Goal: Communication & Community: Ask a question

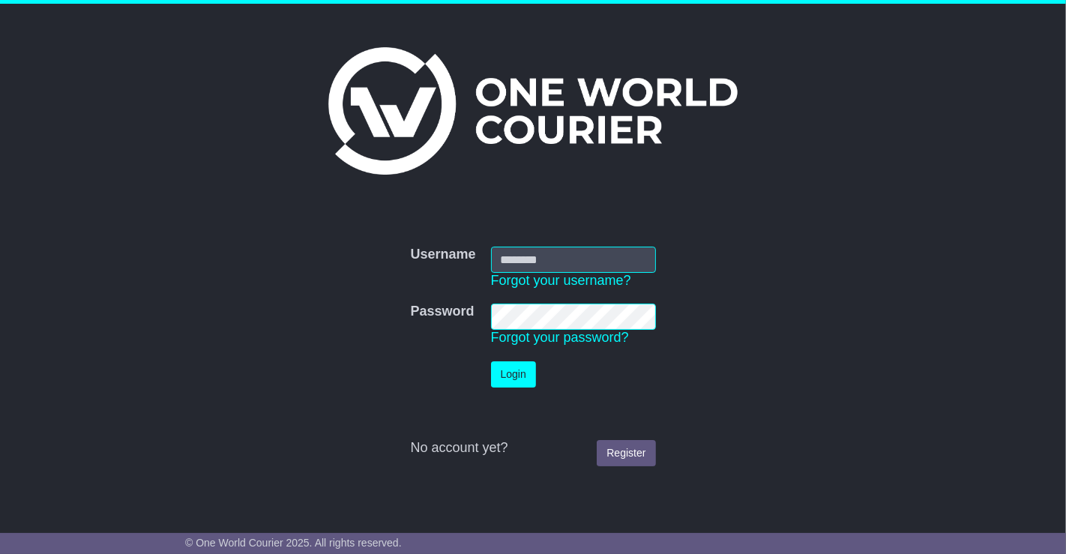
type input "**********"
click at [517, 372] on button "Login" at bounding box center [513, 374] width 45 height 26
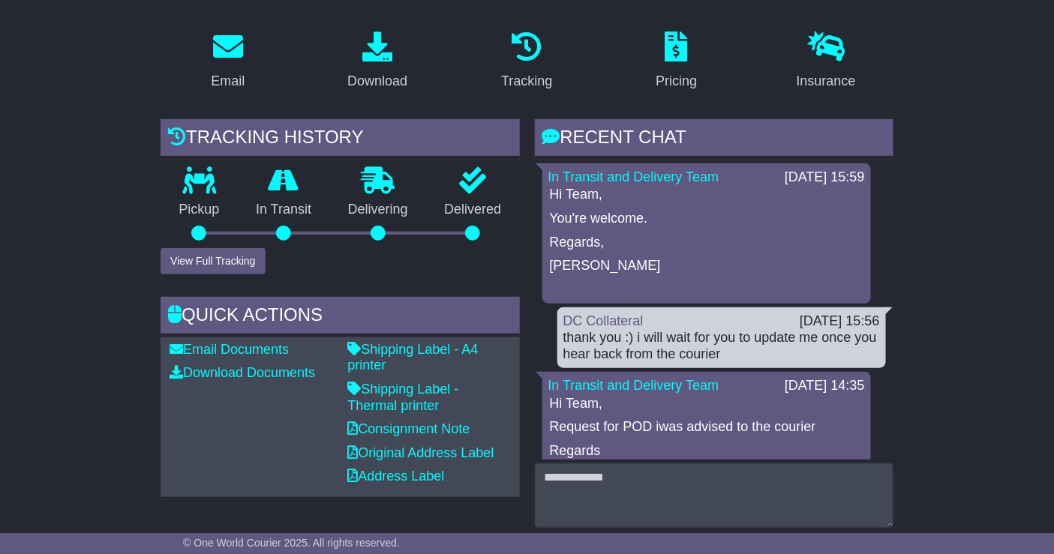
scroll to position [247, 0]
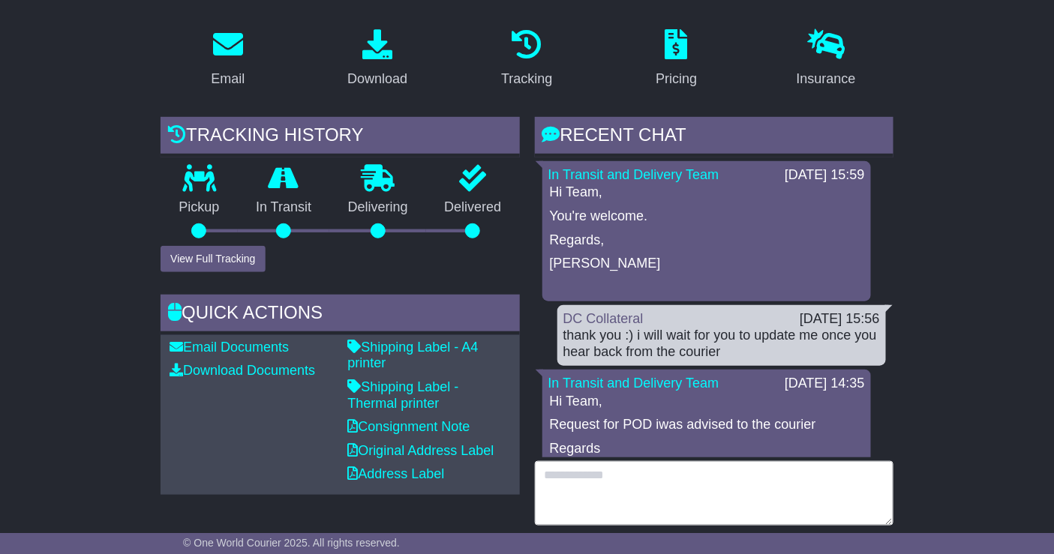
click at [622, 498] on textarea at bounding box center [714, 493] width 358 height 64
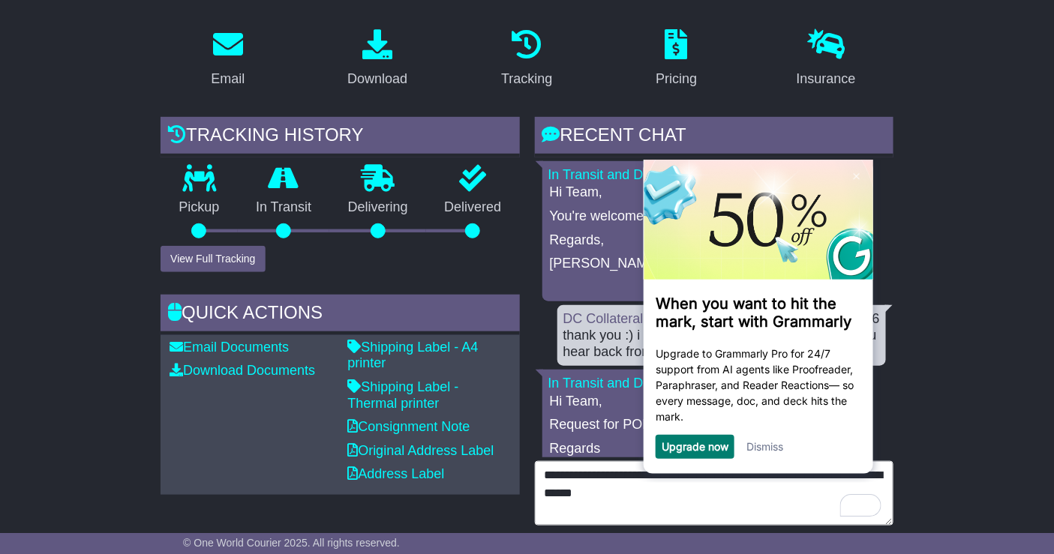
type textarea "**********"
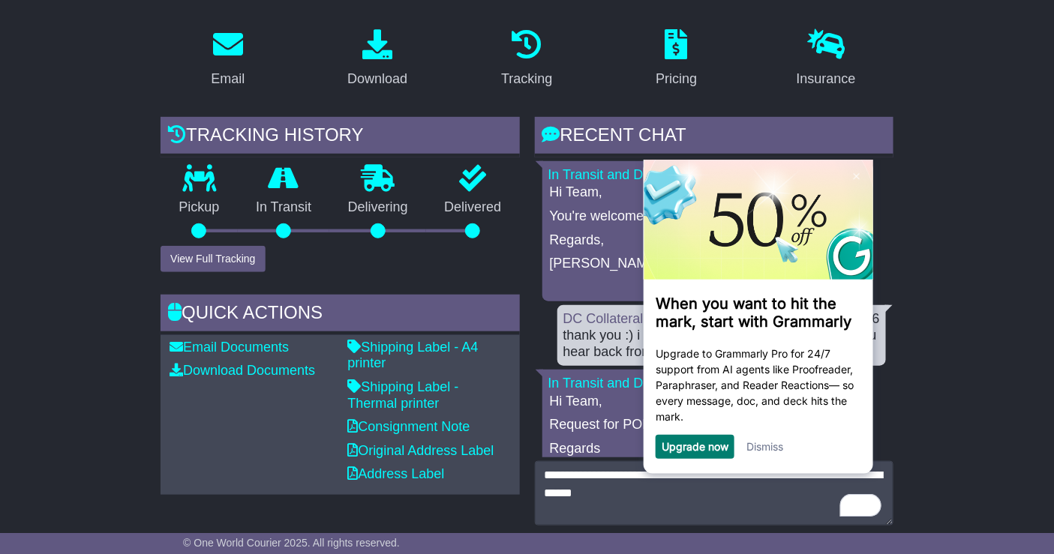
click at [770, 452] on link "Dismiss" at bounding box center [763, 445] width 37 height 13
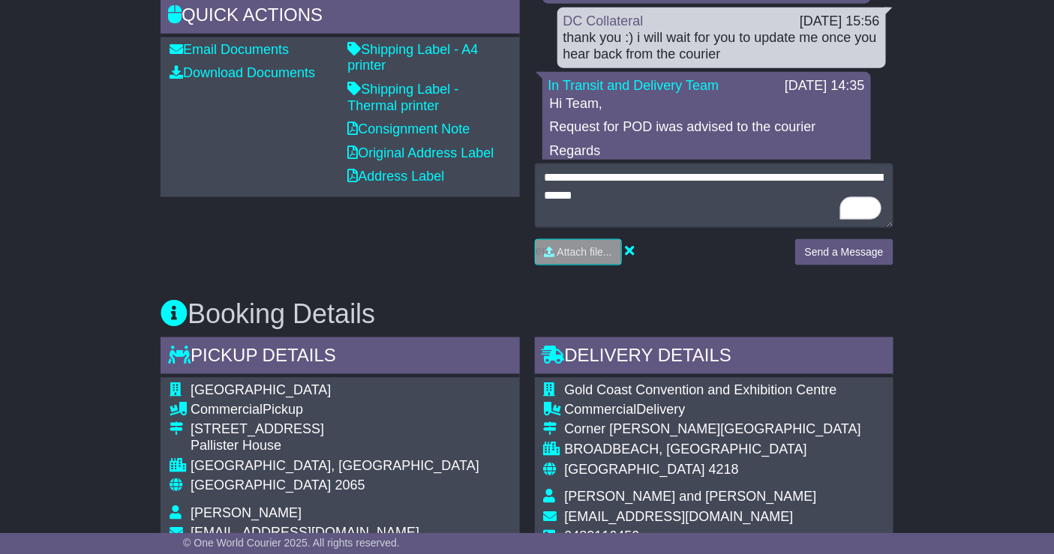
scroll to position [541, 0]
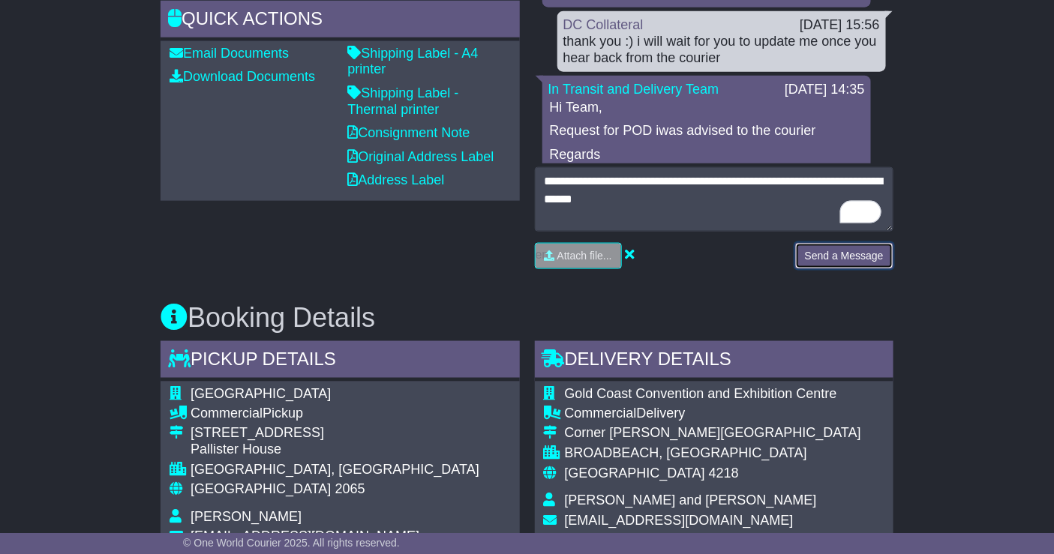
click at [871, 262] on button "Send a Message" at bounding box center [844, 256] width 98 height 26
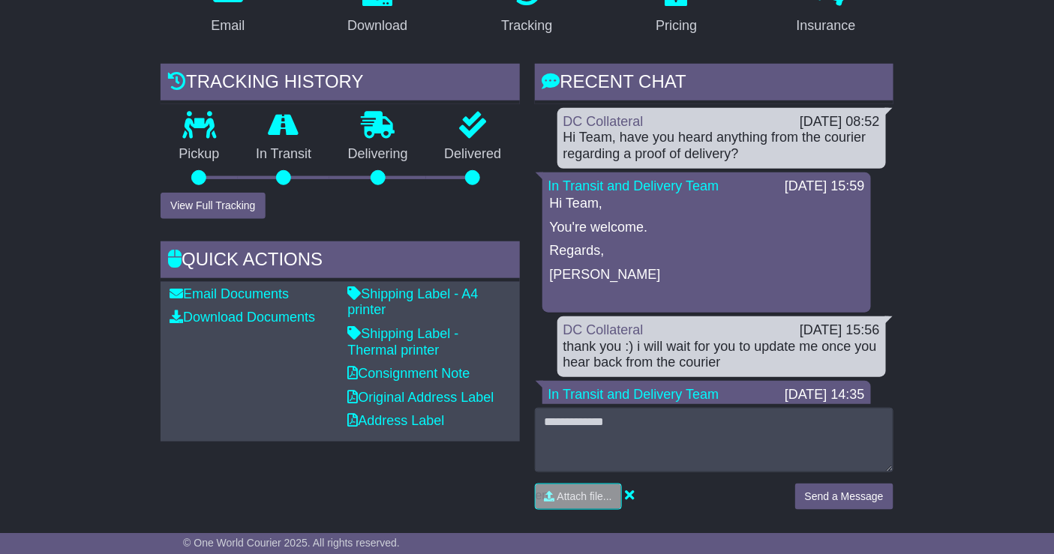
scroll to position [288, 0]
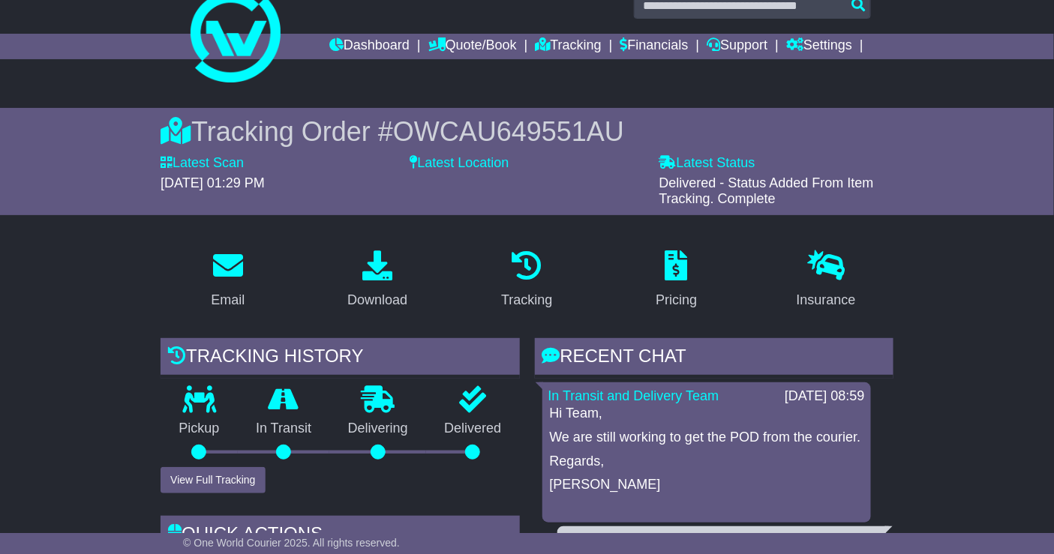
scroll to position [39, 0]
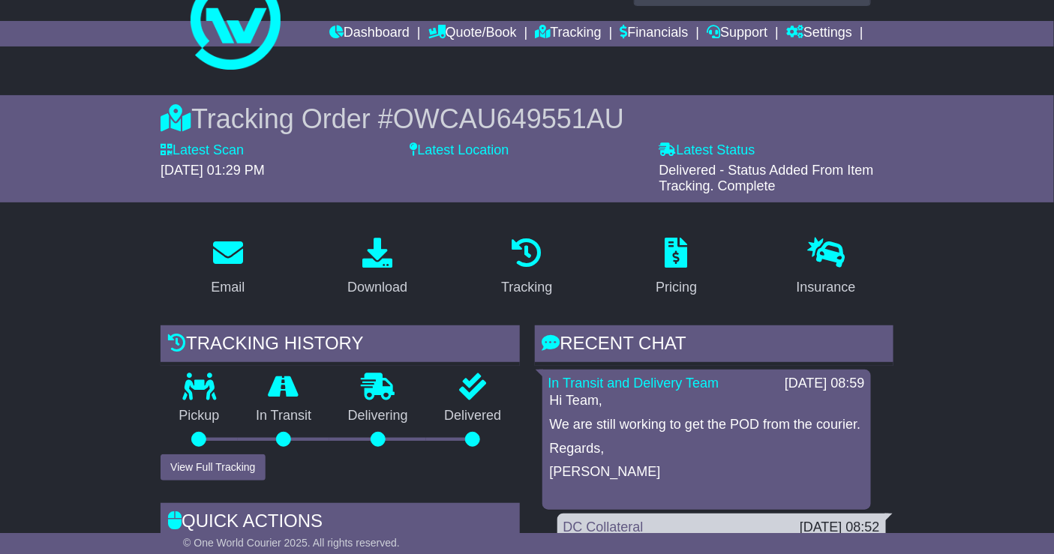
drag, startPoint x: 999, startPoint y: 245, endPoint x: 1041, endPoint y: 276, distance: 52.0
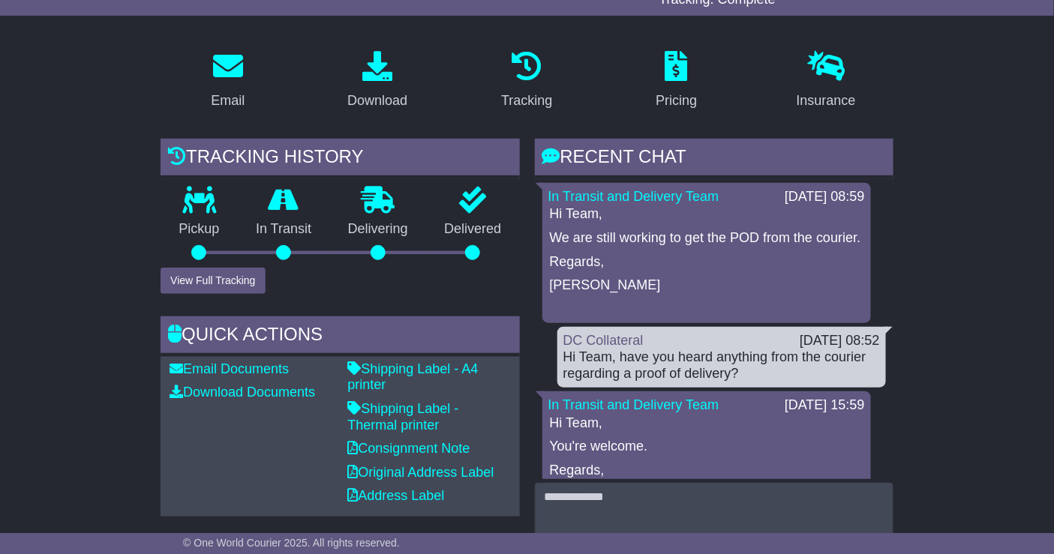
scroll to position [226, 0]
